Goal: Task Accomplishment & Management: Use online tool/utility

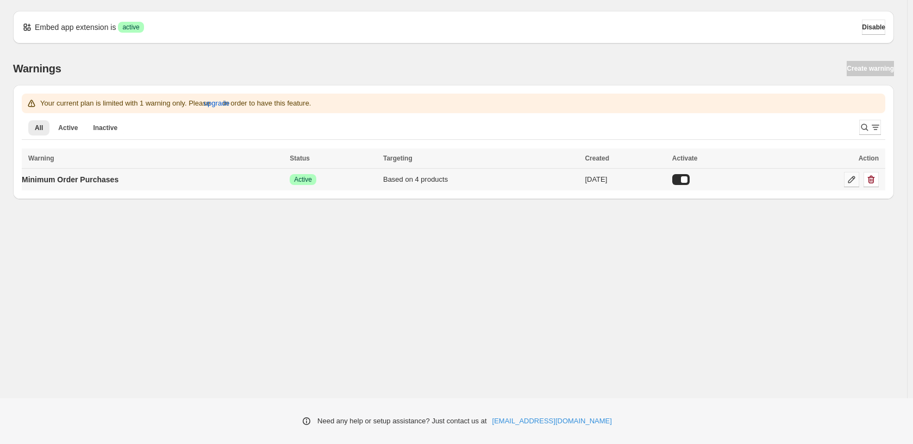
click at [849, 181] on icon at bounding box center [852, 179] width 7 height 7
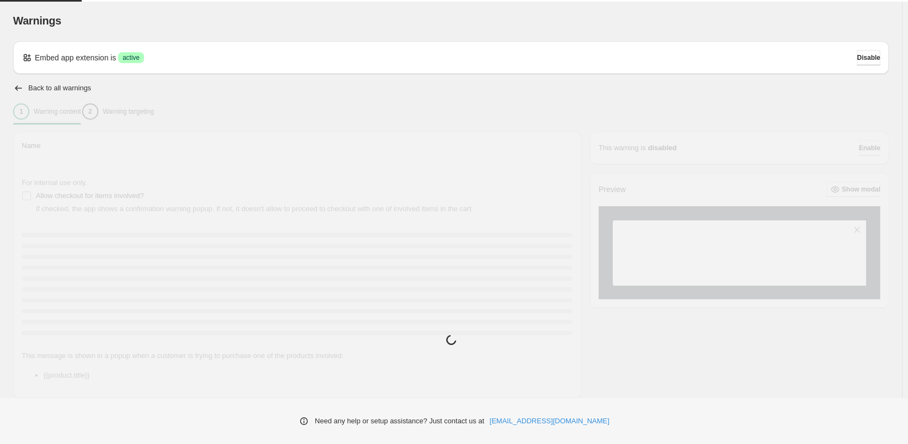
type input "**********"
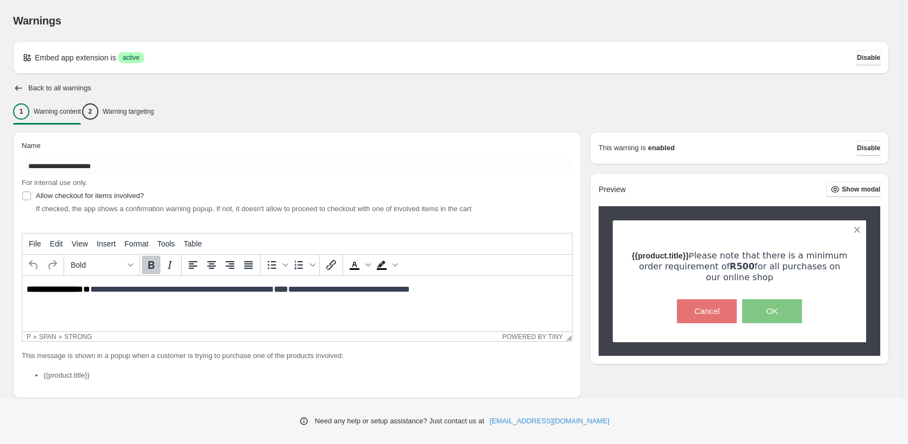
click at [288, 292] on strong "****" at bounding box center [281, 289] width 14 height 8
click at [777, 307] on button "OK" at bounding box center [772, 311] width 60 height 24
click at [773, 310] on button "OK" at bounding box center [772, 311] width 60 height 24
click at [132, 113] on p "Warning targeting" at bounding box center [128, 111] width 51 height 9
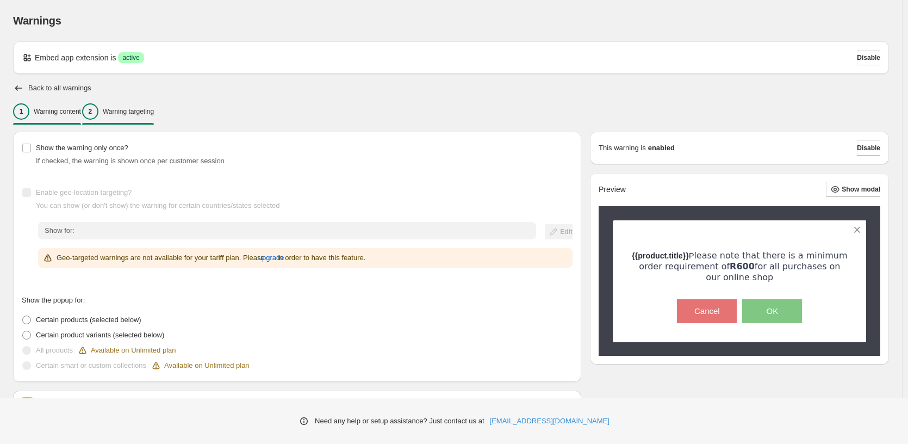
click at [51, 114] on p "Warning content" at bounding box center [57, 111] width 47 height 9
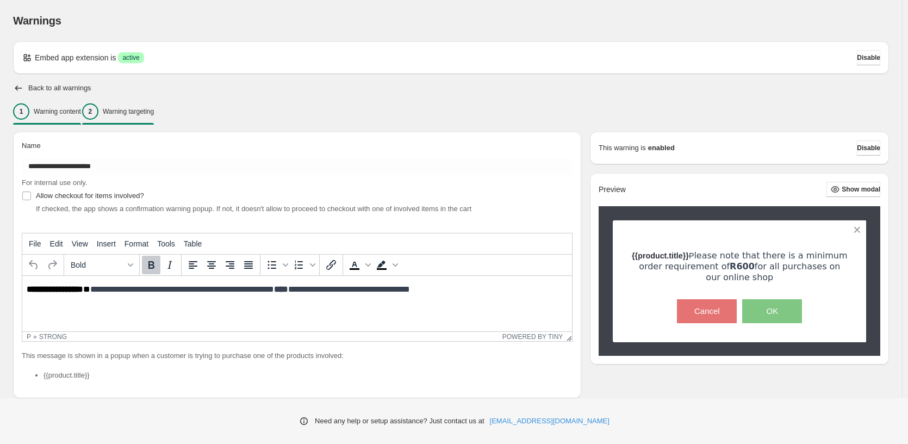
click at [142, 111] on p "Warning targeting" at bounding box center [128, 111] width 51 height 9
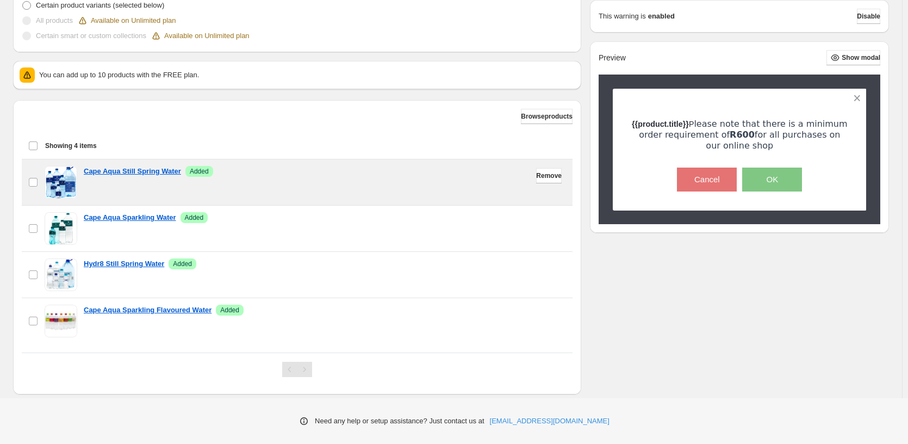
scroll to position [351, 0]
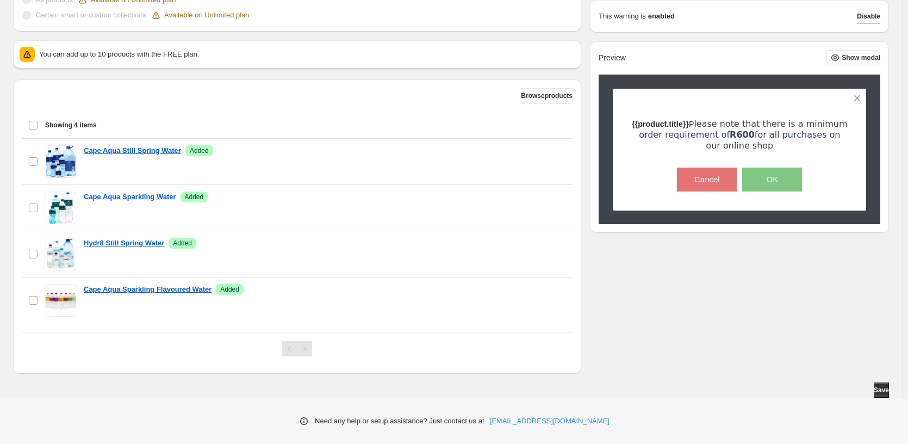
click at [35, 125] on div "Select all 4 items Showing 4 items" at bounding box center [297, 125] width 538 height 26
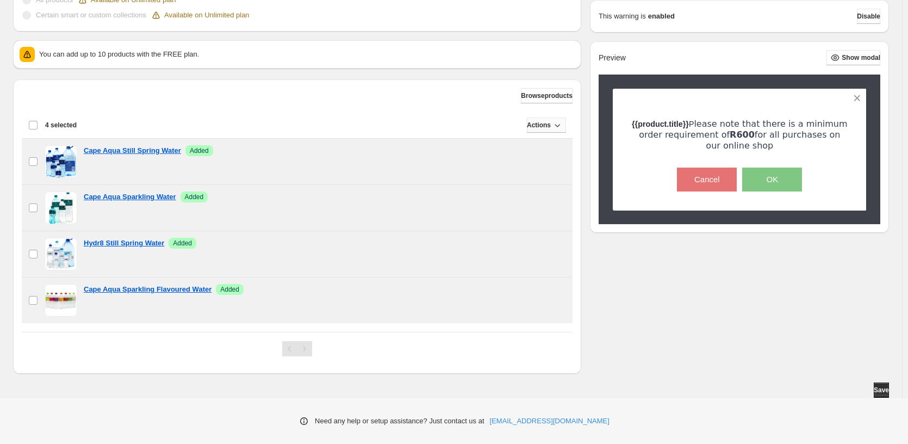
click at [541, 125] on span "Actions" at bounding box center [539, 125] width 24 height 9
click at [356, 101] on div "Browse products" at bounding box center [297, 95] width 551 height 15
click at [35, 122] on div "Deselect all 4 items 4 selected" at bounding box center [52, 125] width 48 height 10
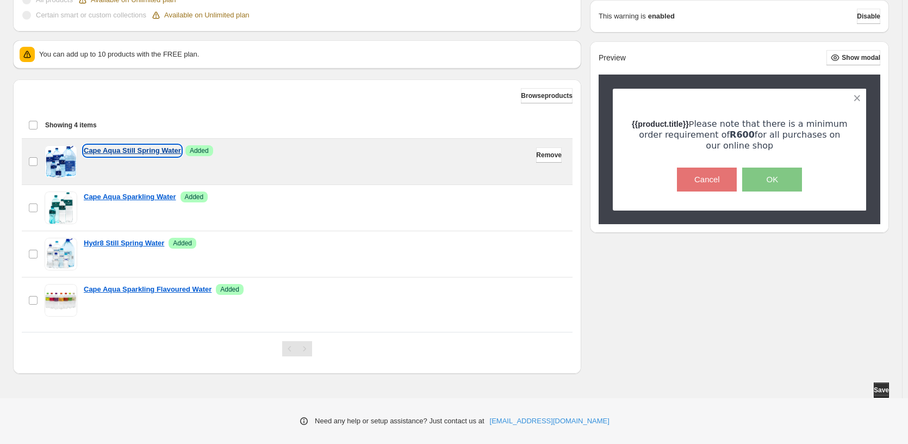
click at [105, 150] on p "Cape Aqua Still Spring Water" at bounding box center [132, 150] width 97 height 11
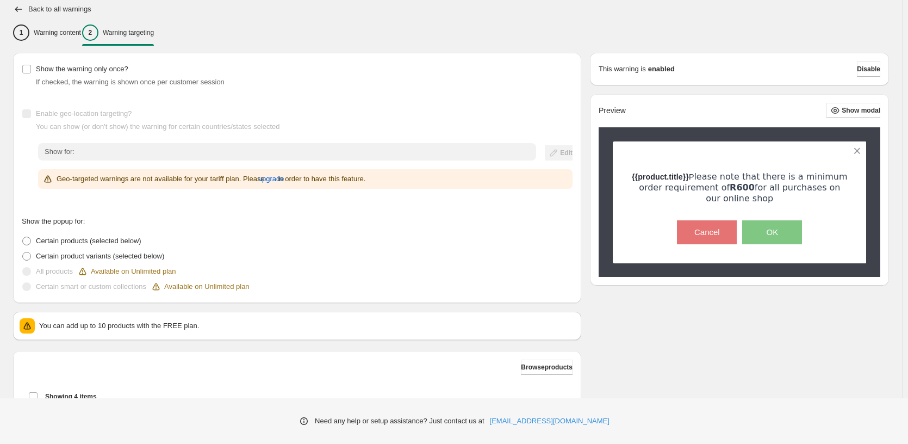
scroll to position [24, 0]
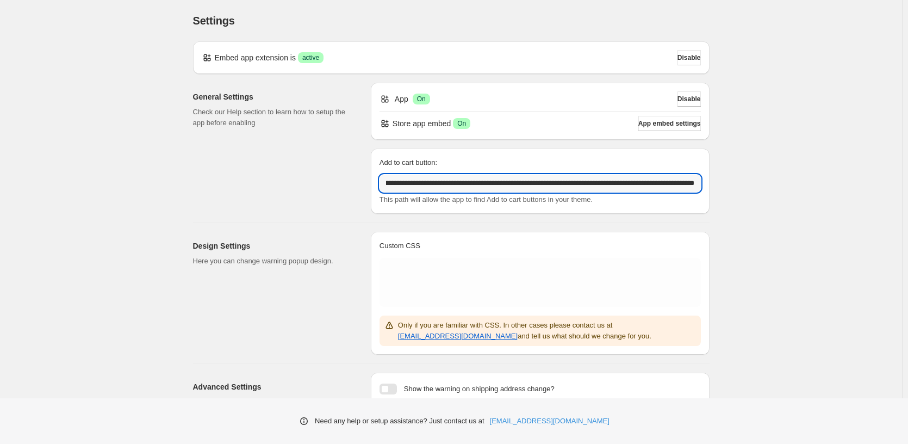
scroll to position [0, 347]
drag, startPoint x: 625, startPoint y: 182, endPoint x: 780, endPoint y: 172, distance: 155.2
click at [780, 172] on div "**********" at bounding box center [451, 253] width 902 height 507
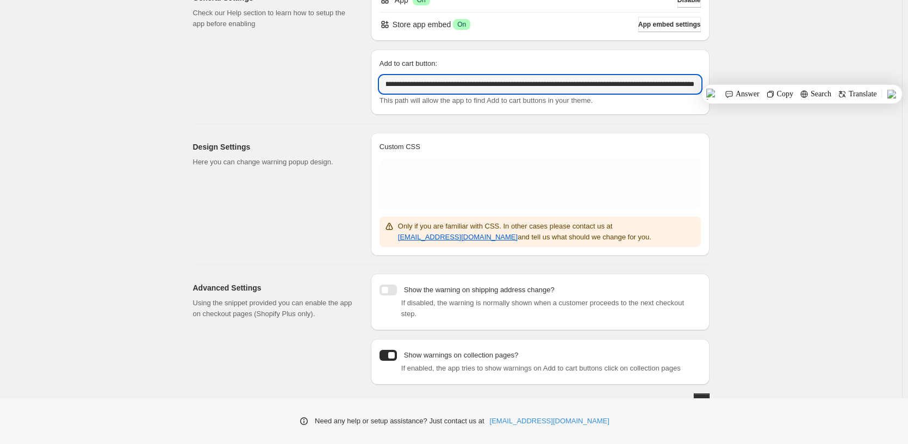
scroll to position [0, 0]
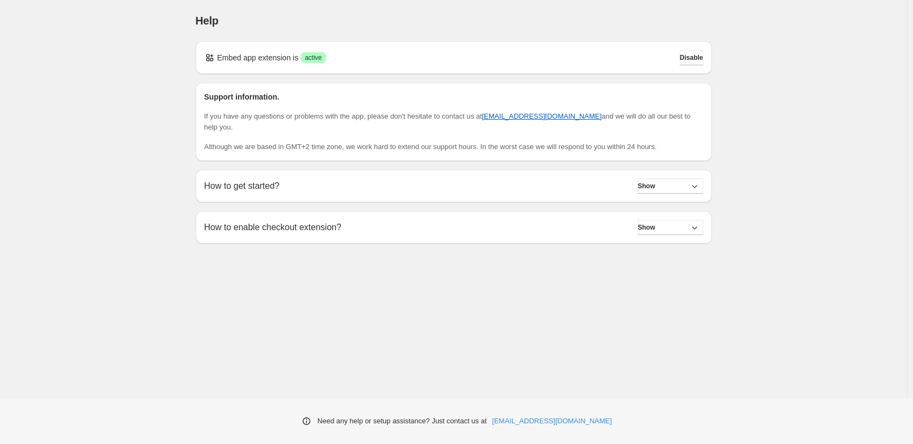
click at [273, 275] on div "Help. This page is ready Help Embed app extension is Success active Disable Sup…" at bounding box center [453, 198] width 907 height 397
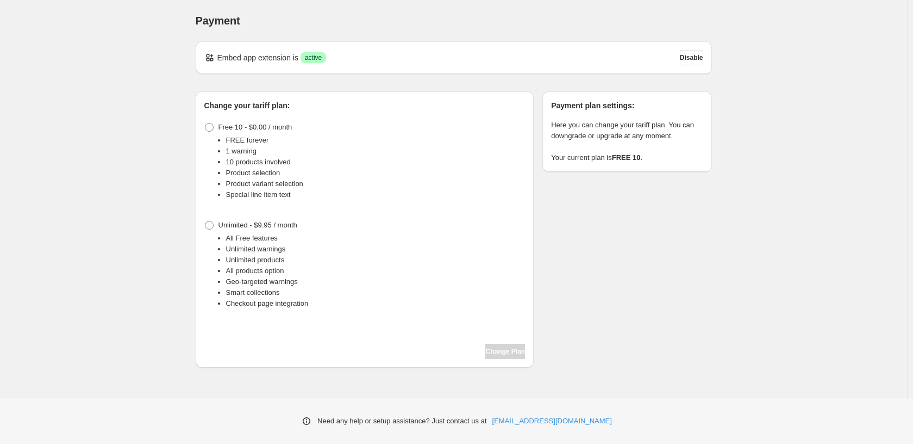
click at [133, 162] on div "Payment. This page is ready Payment Embed app extension is Success active Disab…" at bounding box center [453, 198] width 907 height 397
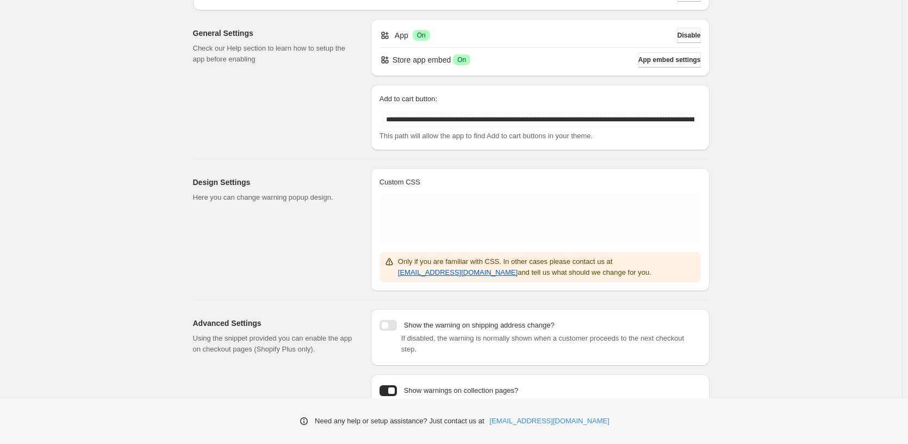
scroll to position [45, 0]
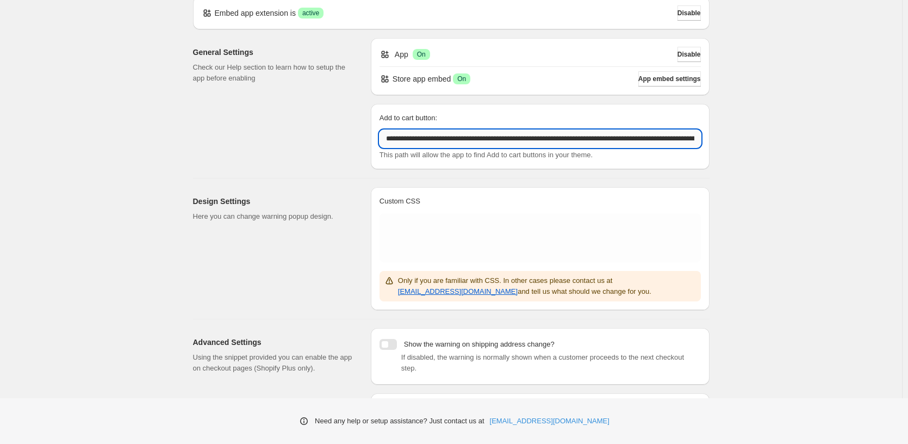
drag, startPoint x: 558, startPoint y: 135, endPoint x: 601, endPoint y: 140, distance: 43.2
click at [601, 140] on input "**********" at bounding box center [539, 138] width 321 height 17
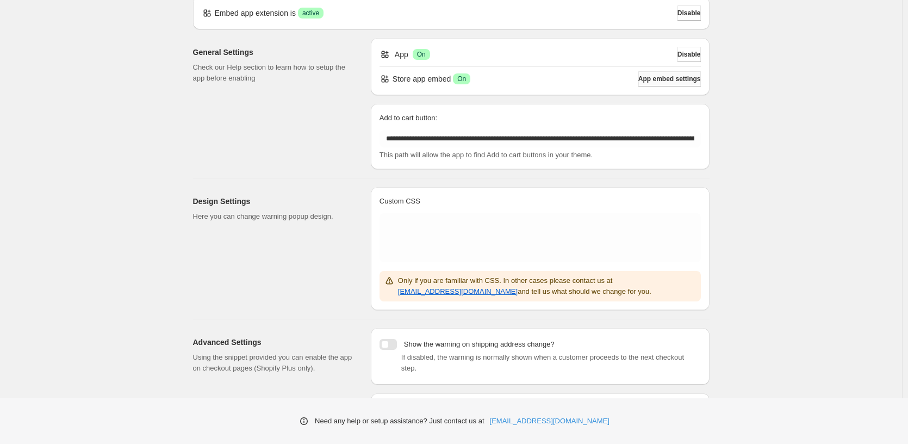
click at [648, 83] on span "App embed settings" at bounding box center [669, 78] width 63 height 9
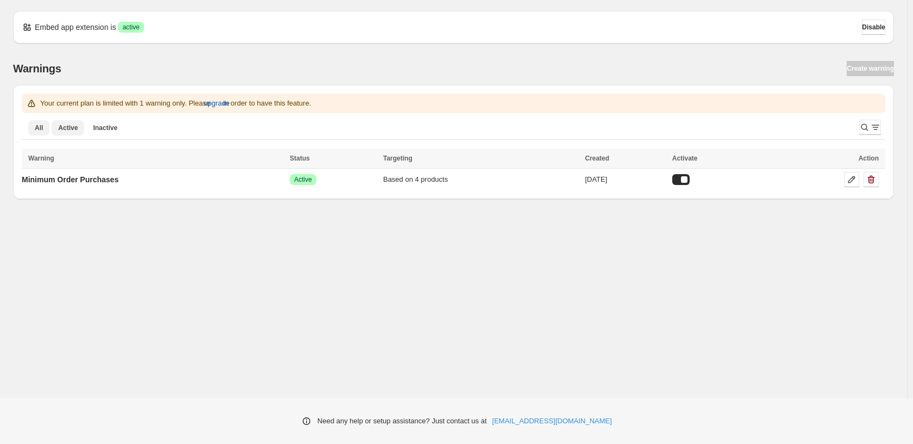
click at [67, 129] on span "Active" at bounding box center [68, 127] width 20 height 9
click at [105, 127] on span "Inactive" at bounding box center [105, 127] width 24 height 9
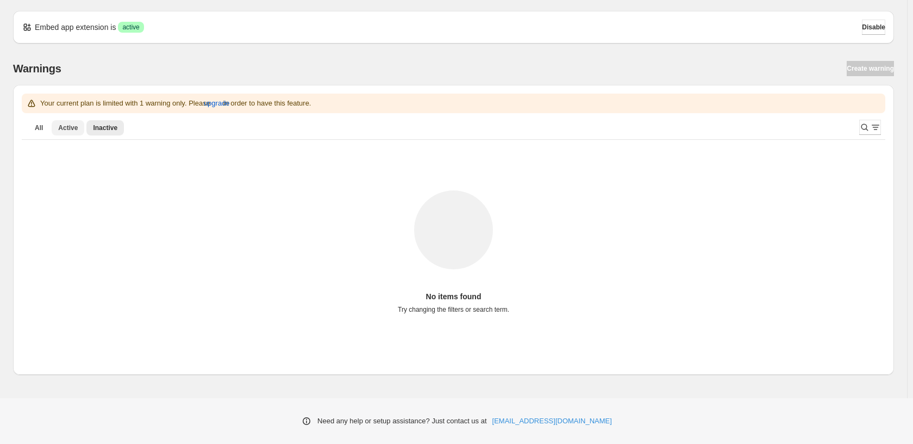
click at [74, 132] on button "Active" at bounding box center [68, 127] width 33 height 15
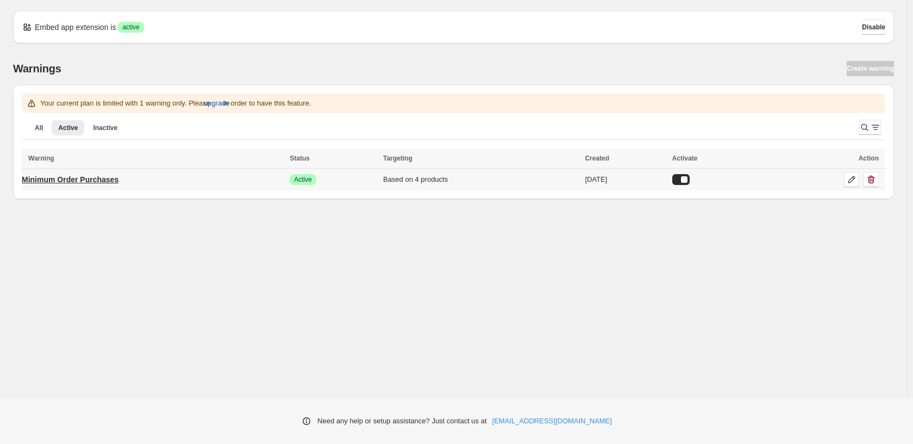
click at [60, 182] on p "Minimum Order Purchases" at bounding box center [70, 179] width 97 height 11
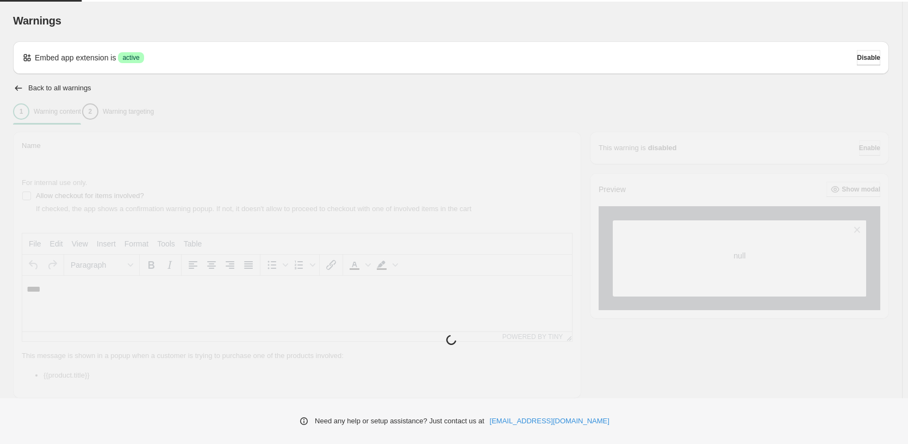
type input "**********"
